Goal: Task Accomplishment & Management: Manage account settings

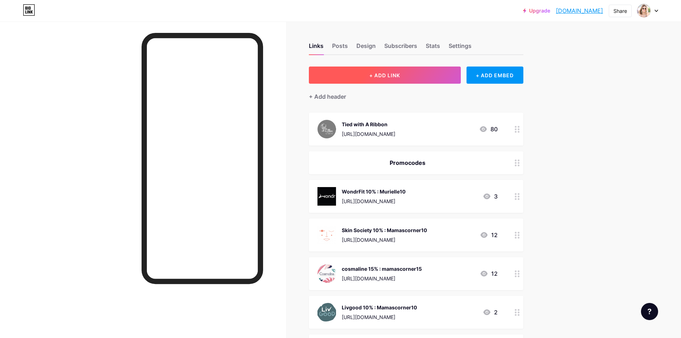
click at [429, 80] on button "+ ADD LINK" at bounding box center [385, 74] width 152 height 17
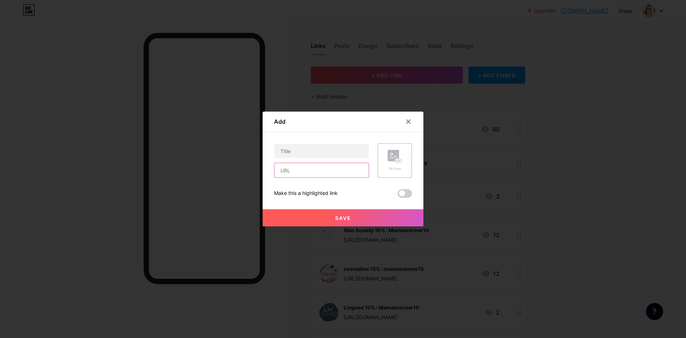
click at [325, 164] on input "text" at bounding box center [321, 170] width 94 height 14
paste input "[URL][DOMAIN_NAME]"
click at [289, 171] on input "[URL][DOMAIN_NAME]" at bounding box center [321, 170] width 94 height 14
drag, startPoint x: 350, startPoint y: 170, endPoint x: 267, endPoint y: 165, distance: 83.4
click at [267, 165] on div "Add Content YouTube Play YouTube video without leaving your page. ADD Vimeo Pla…" at bounding box center [343, 168] width 161 height 115
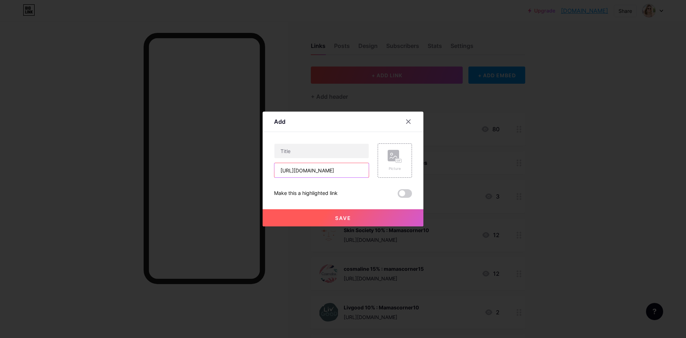
type input "[URL][DOMAIN_NAME]"
click at [330, 152] on input "text" at bounding box center [321, 151] width 94 height 14
click at [351, 149] on input "text" at bounding box center [321, 151] width 94 height 14
paste input "Murielle10"
type input "PII Group : Murielle10"
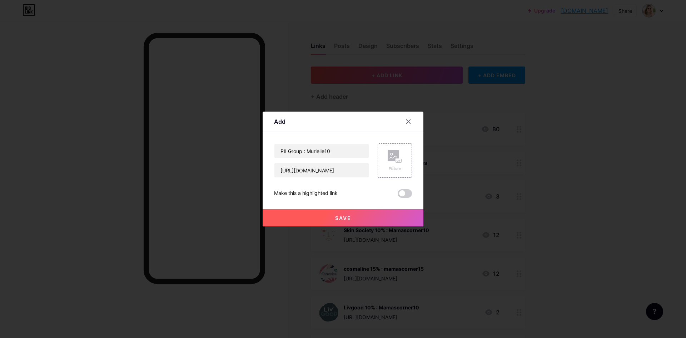
click at [370, 218] on button "Save" at bounding box center [343, 217] width 161 height 17
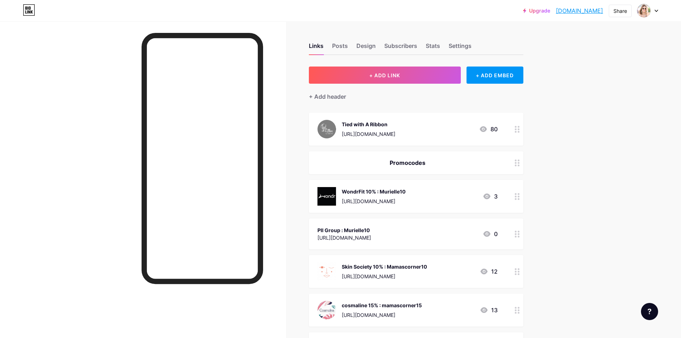
click at [406, 236] on div "PII Group : Murielle10 [URL][DOMAIN_NAME] 0" at bounding box center [407, 233] width 180 height 16
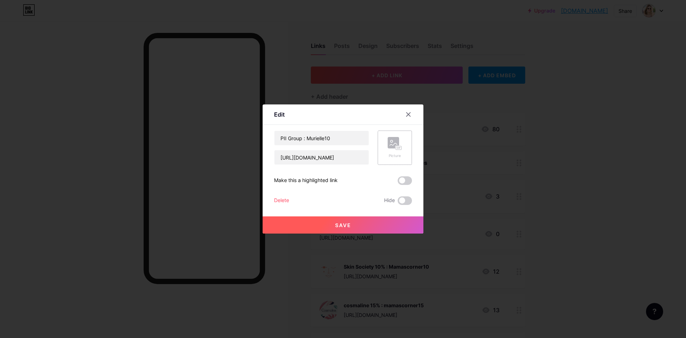
click at [386, 154] on div "Picture" at bounding box center [395, 147] width 34 height 34
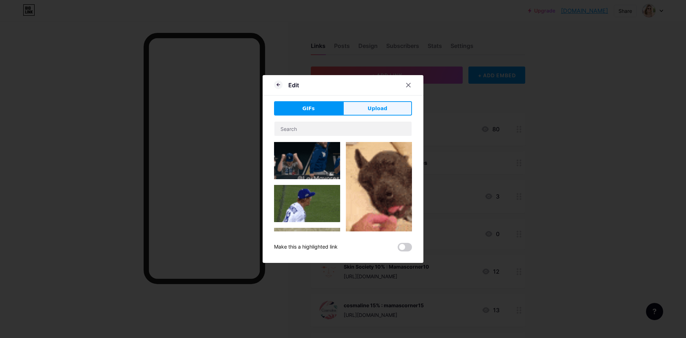
click at [370, 109] on span "Upload" at bounding box center [378, 109] width 20 height 8
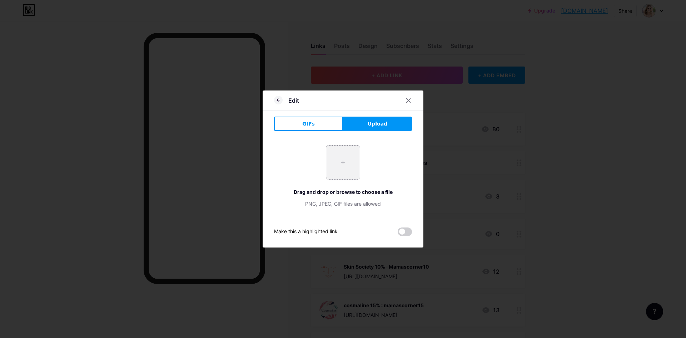
click at [342, 163] on input "file" at bounding box center [343, 162] width 34 height 34
type input "C:\fakepath\PII-logo.png"
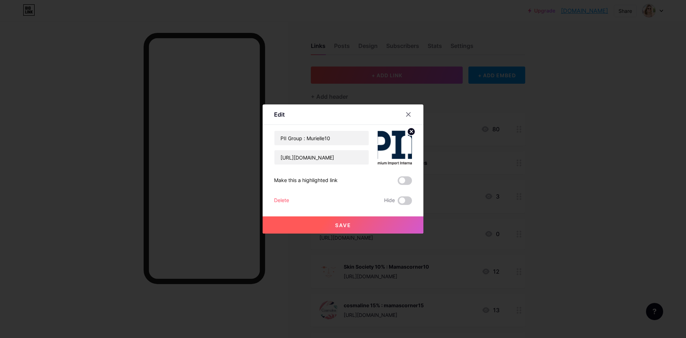
click at [372, 222] on button "Save" at bounding box center [343, 224] width 161 height 17
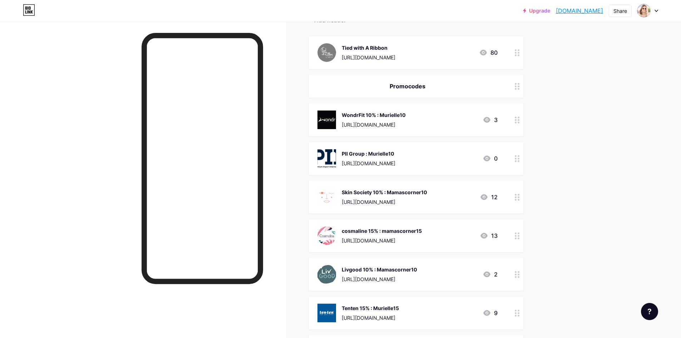
scroll to position [143, 0]
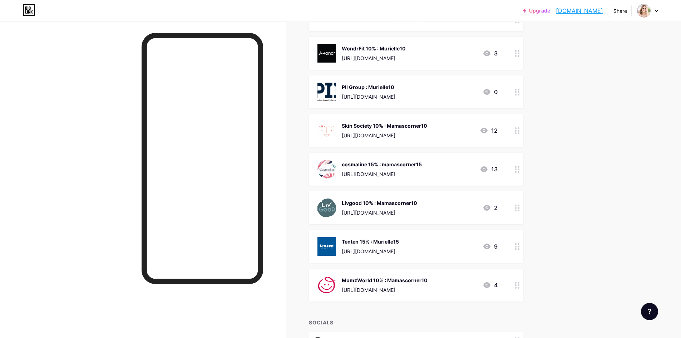
click at [330, 88] on img at bounding box center [326, 92] width 19 height 19
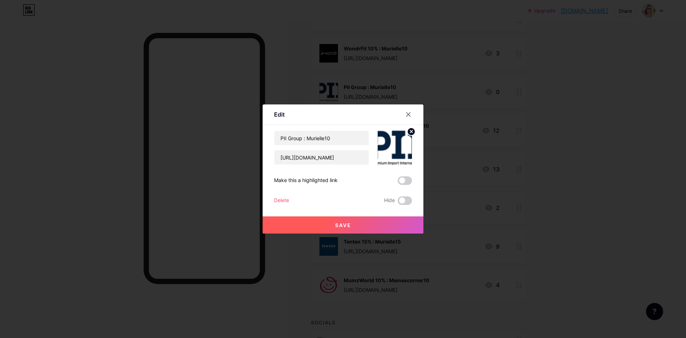
click at [399, 147] on img at bounding box center [395, 147] width 34 height 34
click at [409, 132] on circle at bounding box center [411, 132] width 8 height 8
click at [397, 147] on rect at bounding box center [399, 148] width 6 height 4
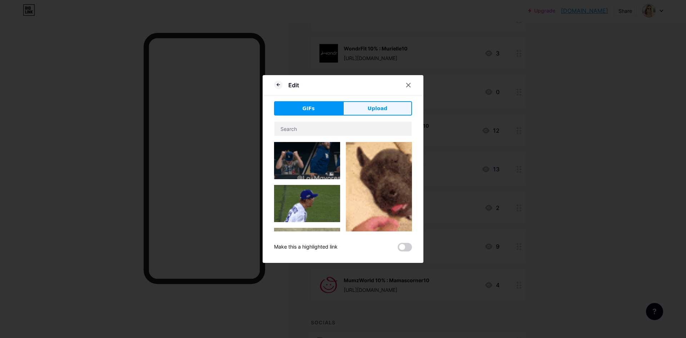
click at [382, 110] on span "Upload" at bounding box center [378, 109] width 20 height 8
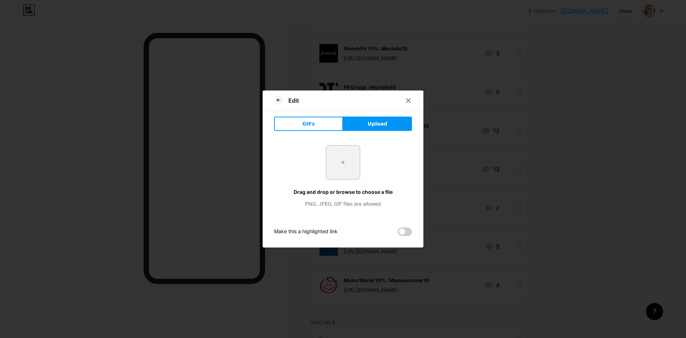
click at [334, 165] on input "file" at bounding box center [343, 162] width 34 height 34
type input "C:\fakepath\ChatGPT Image [DATE], 07_49_13 AM.png"
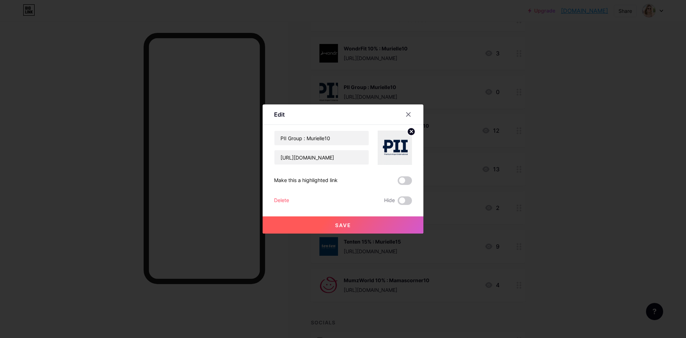
click at [371, 221] on button "Save" at bounding box center [343, 224] width 161 height 17
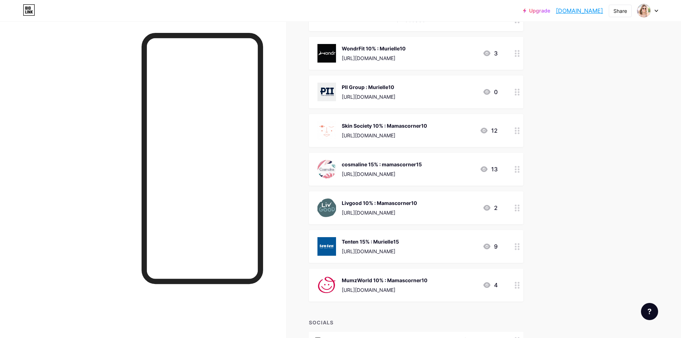
click at [376, 87] on div "PII Group : Murielle10" at bounding box center [369, 87] width 54 height 8
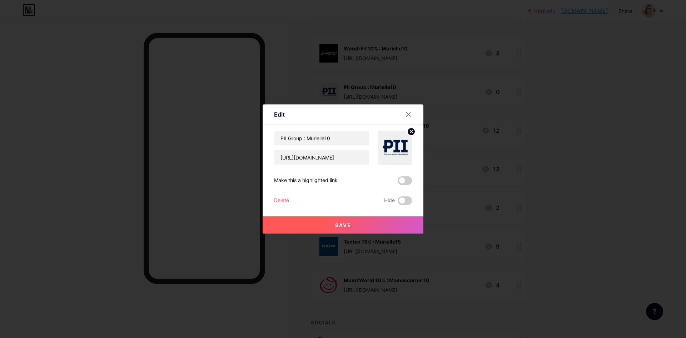
click at [394, 149] on img at bounding box center [395, 147] width 34 height 34
click at [413, 131] on circle at bounding box center [411, 132] width 8 height 8
click at [399, 150] on rect at bounding box center [399, 148] width 6 height 4
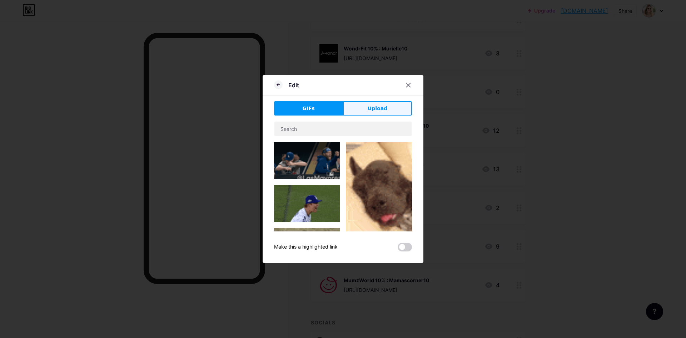
click at [361, 109] on button "Upload" at bounding box center [377, 108] width 69 height 14
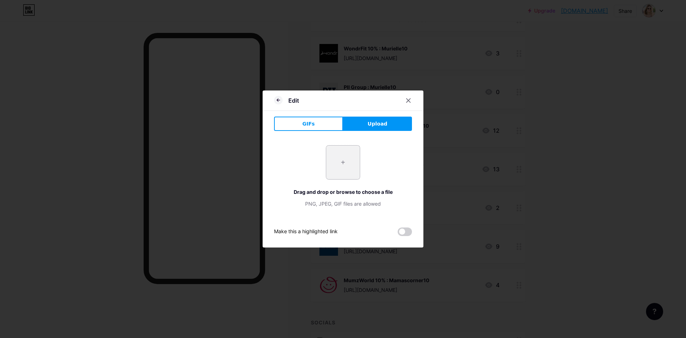
click at [337, 168] on input "file" at bounding box center [343, 162] width 34 height 34
type input "C:\fakepath\PII.png"
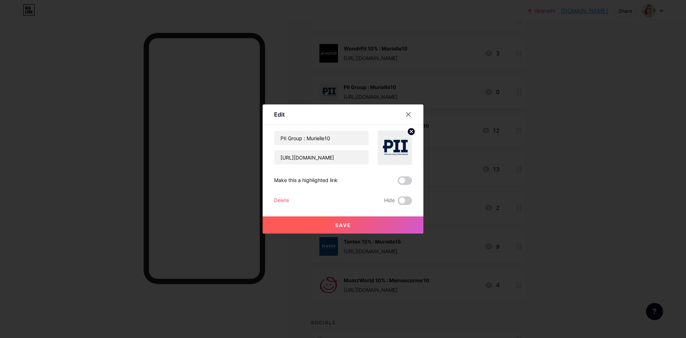
click at [374, 223] on button "Save" at bounding box center [343, 224] width 161 height 17
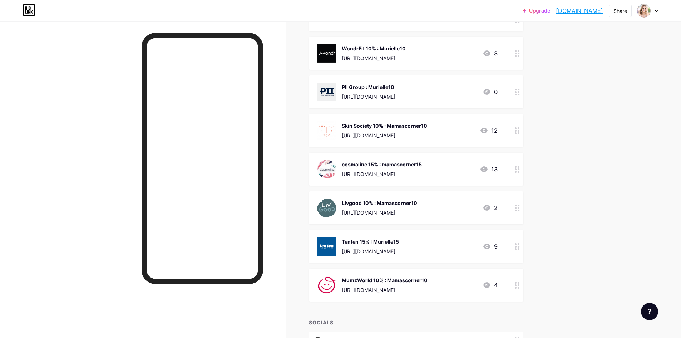
click at [389, 86] on div "PII Group : Murielle10" at bounding box center [369, 87] width 54 height 8
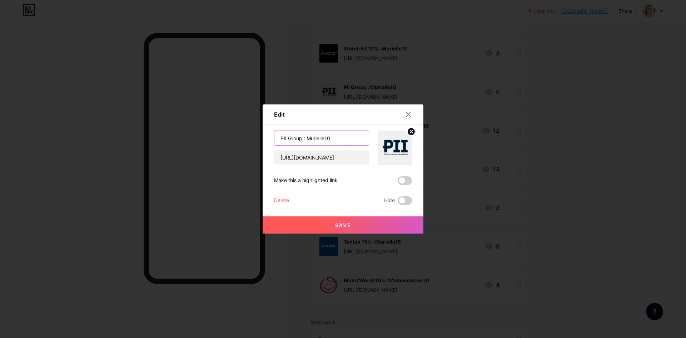
click at [300, 138] on input "PII Group : Murielle10" at bounding box center [321, 138] width 94 height 14
type input "PII Group 10% : Murielle10"
click at [346, 223] on span "Save" at bounding box center [343, 225] width 16 height 6
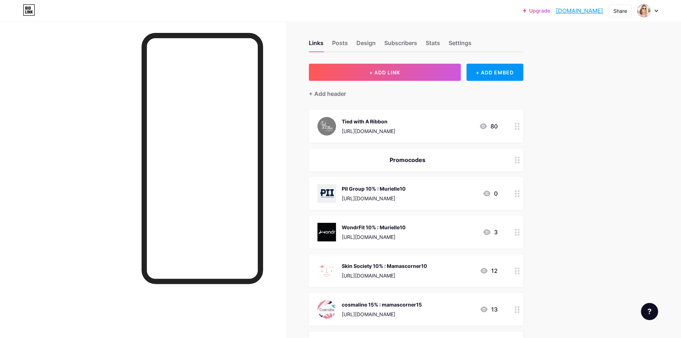
scroll to position [0, 0]
